Goal: Use online tool/utility

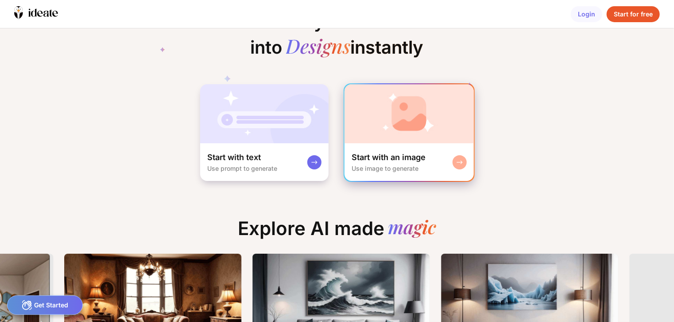
click at [458, 159] on rect at bounding box center [459, 162] width 7 height 7
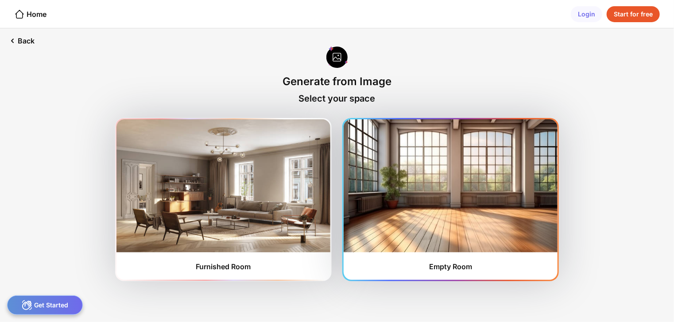
click at [404, 214] on img at bounding box center [451, 185] width 214 height 133
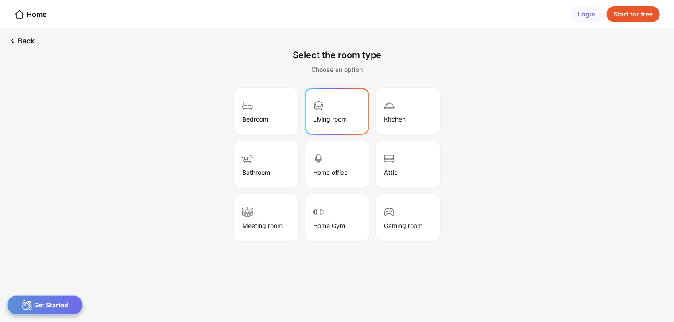
click at [342, 105] on div "Living room" at bounding box center [337, 111] width 62 height 44
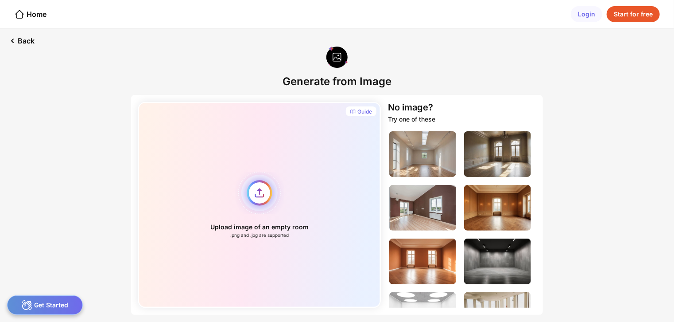
click at [265, 185] on div "Upload image of an empty room .png and .jpg are supported" at bounding box center [259, 205] width 243 height 206
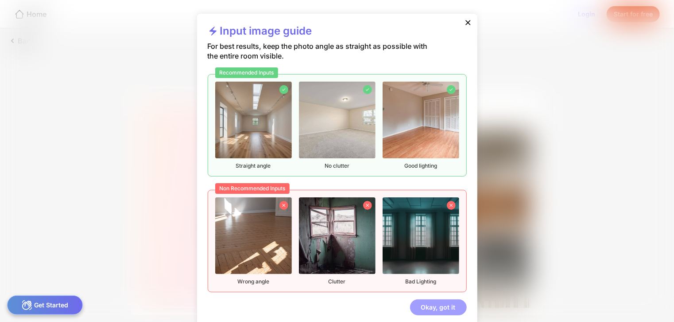
click at [444, 307] on div "Okay, got it" at bounding box center [438, 307] width 57 height 16
